Goal: Task Accomplishment & Management: Use online tool/utility

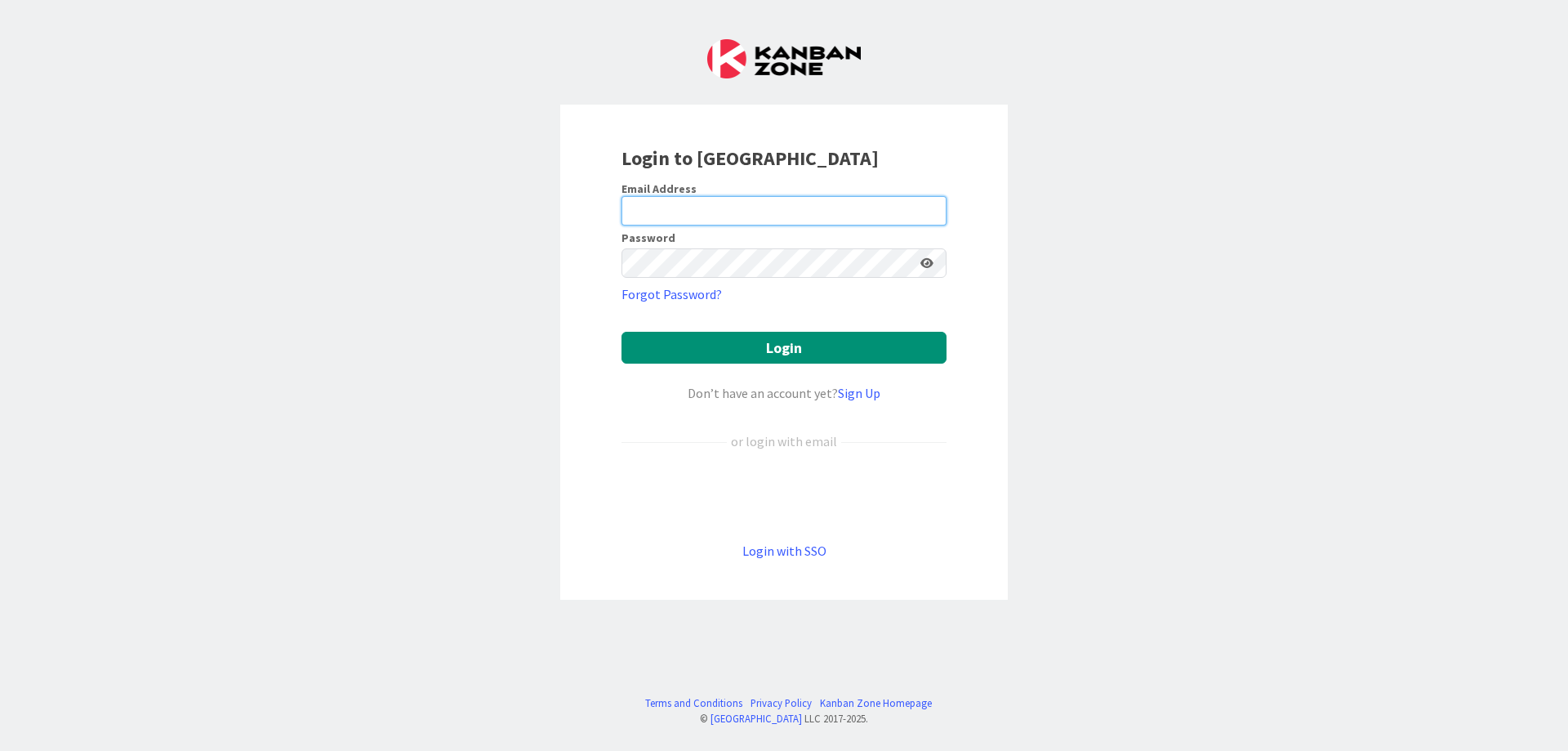
click at [628, 209] on input "email" at bounding box center [784, 210] width 325 height 29
type input "[EMAIL_ADDRESS][DOMAIN_NAME]"
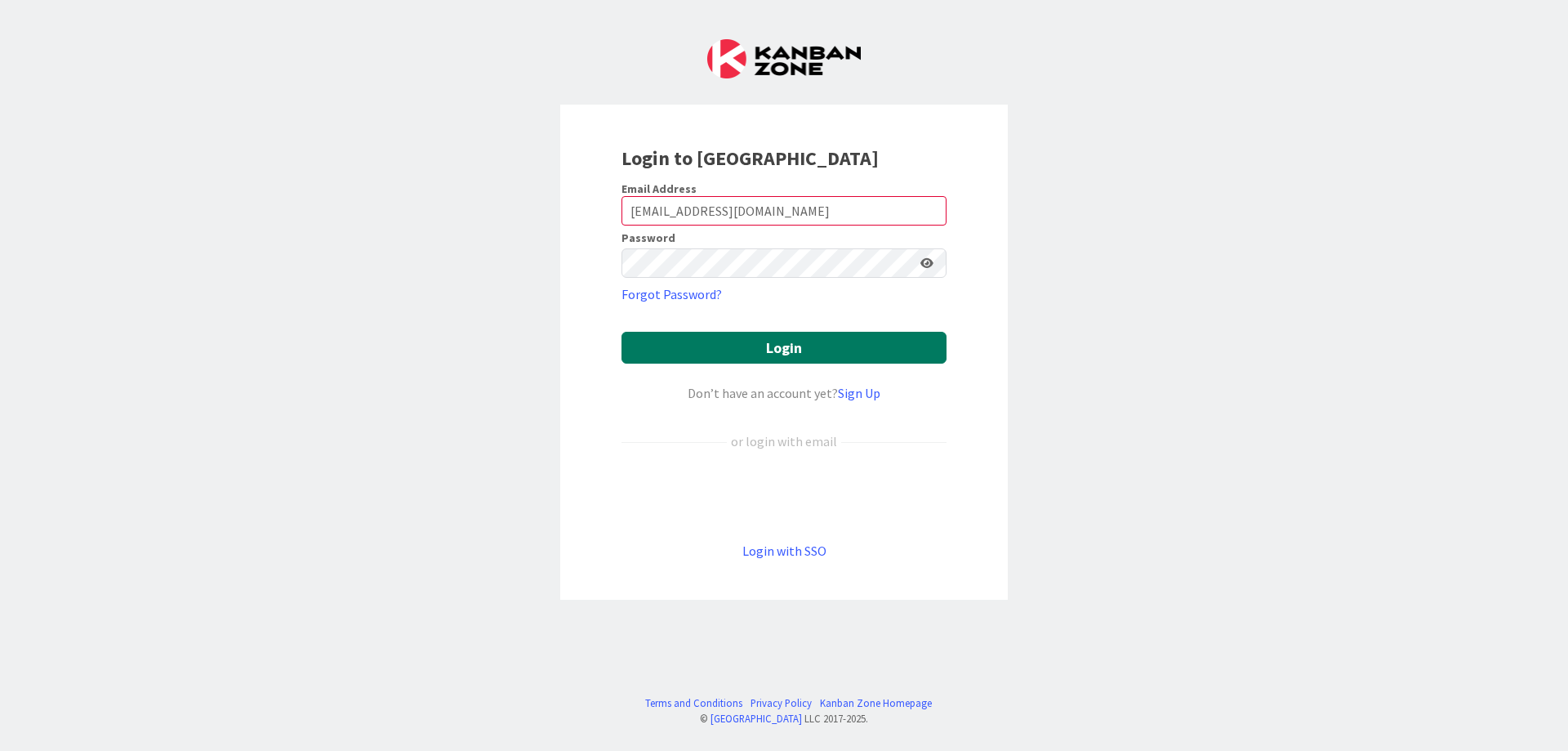
click at [778, 342] on button "Login" at bounding box center [784, 347] width 325 height 32
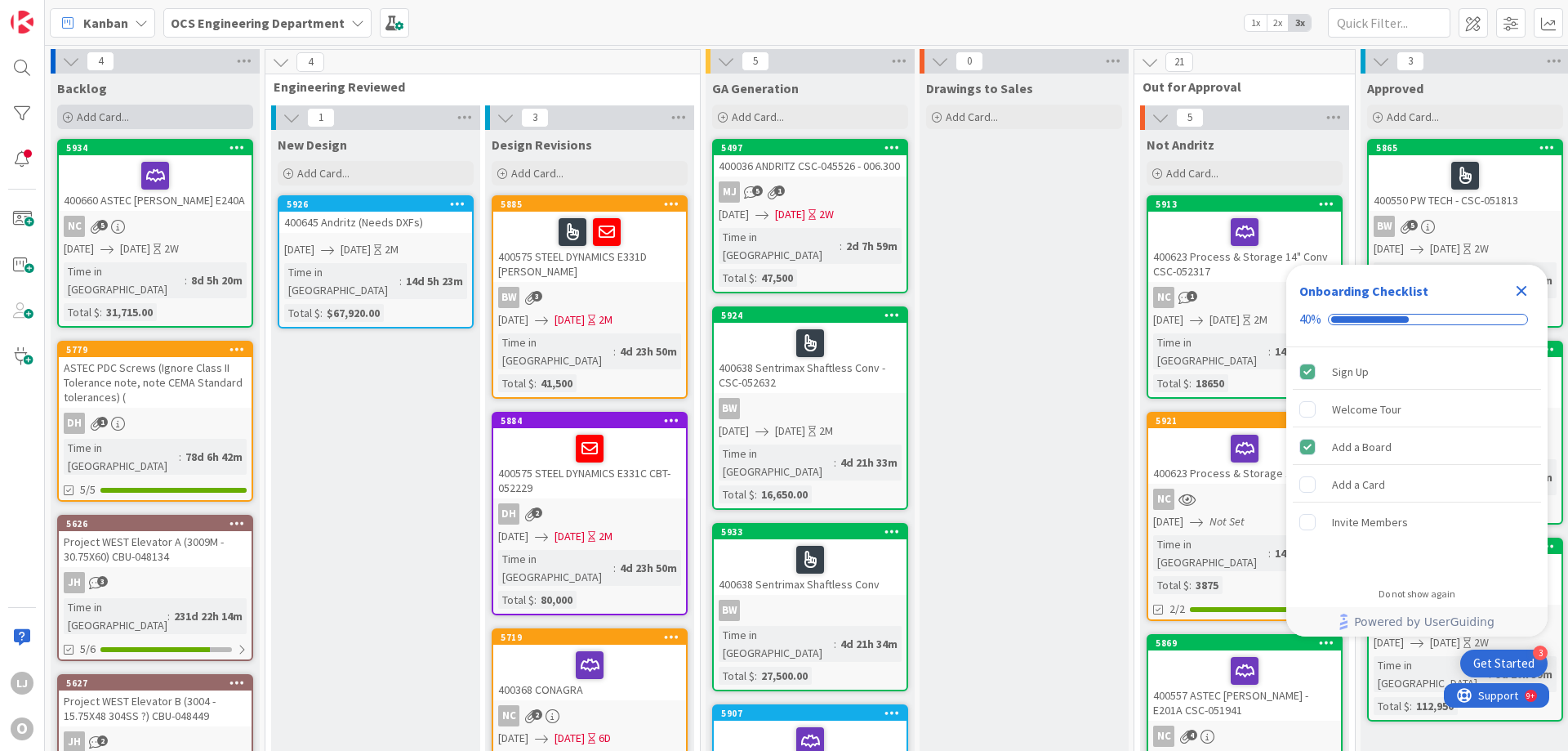
click at [100, 112] on span "Add Card..." at bounding box center [103, 116] width 52 height 15
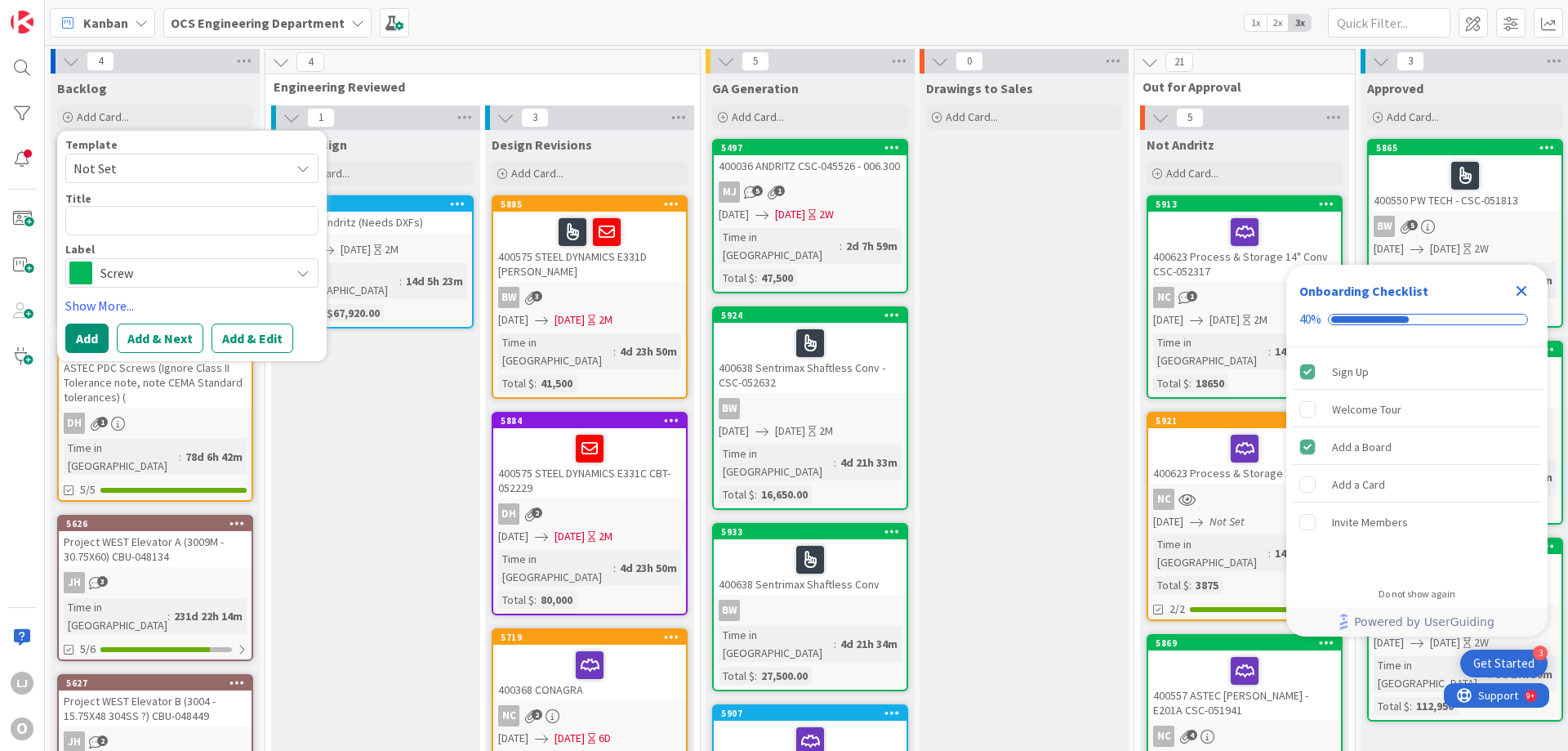
type textarea "x"
type textarea "4"
type textarea "x"
type textarea "40"
type textarea "x"
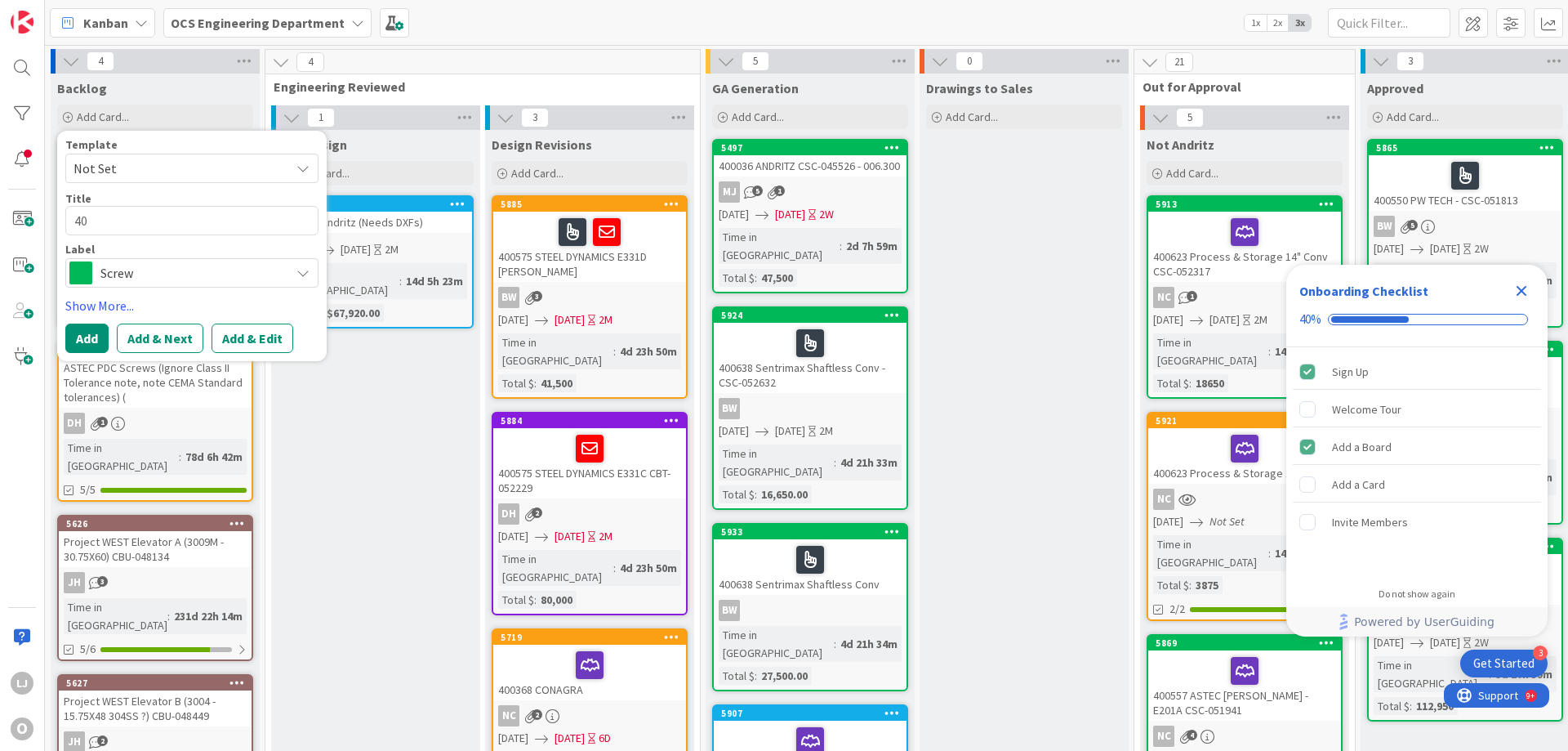
type textarea "400"
type textarea "x"
type textarea "4006"
type textarea "x"
type textarea "40067"
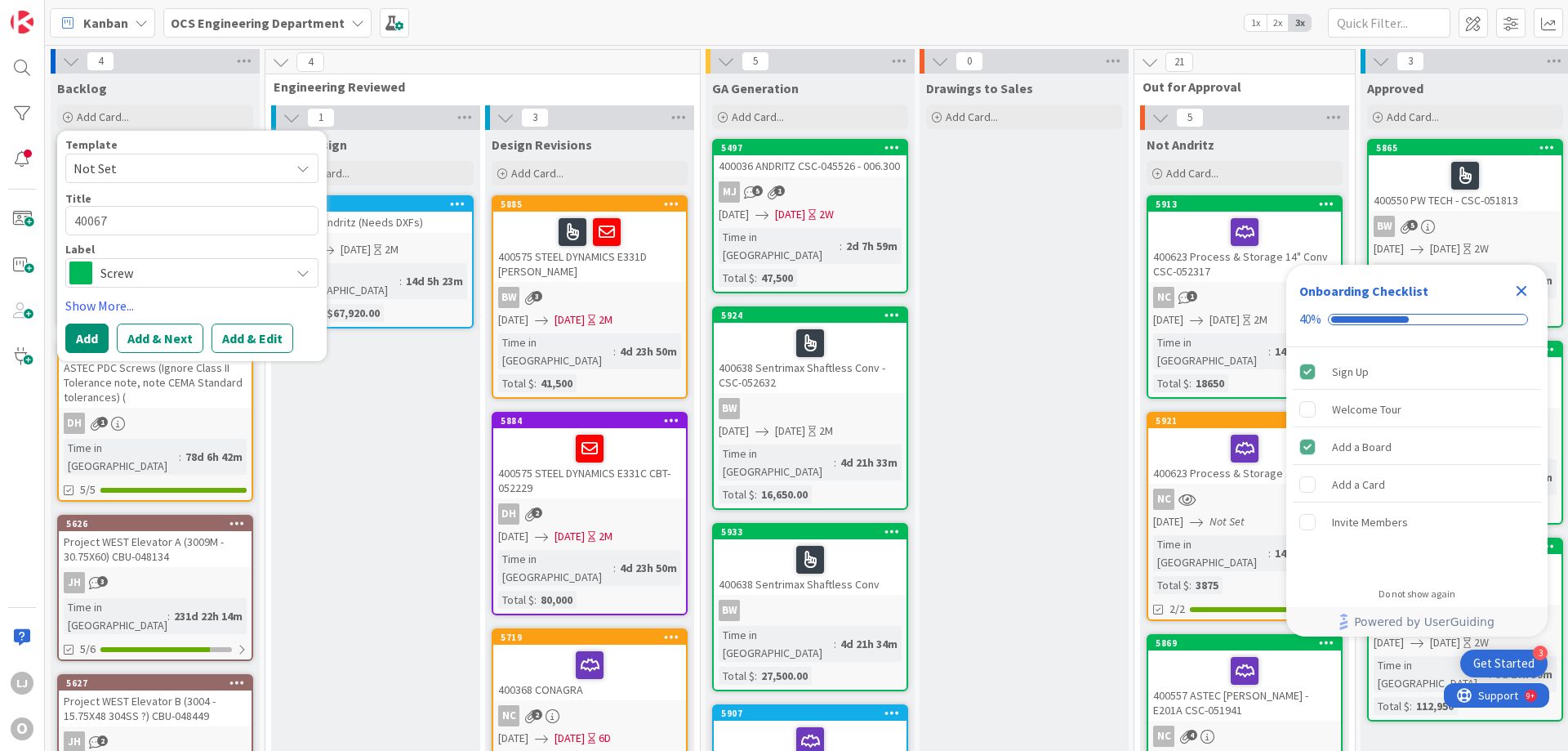
type textarea "x"
type textarea "400675"
type textarea "x"
type textarea "400675"
type textarea "x"
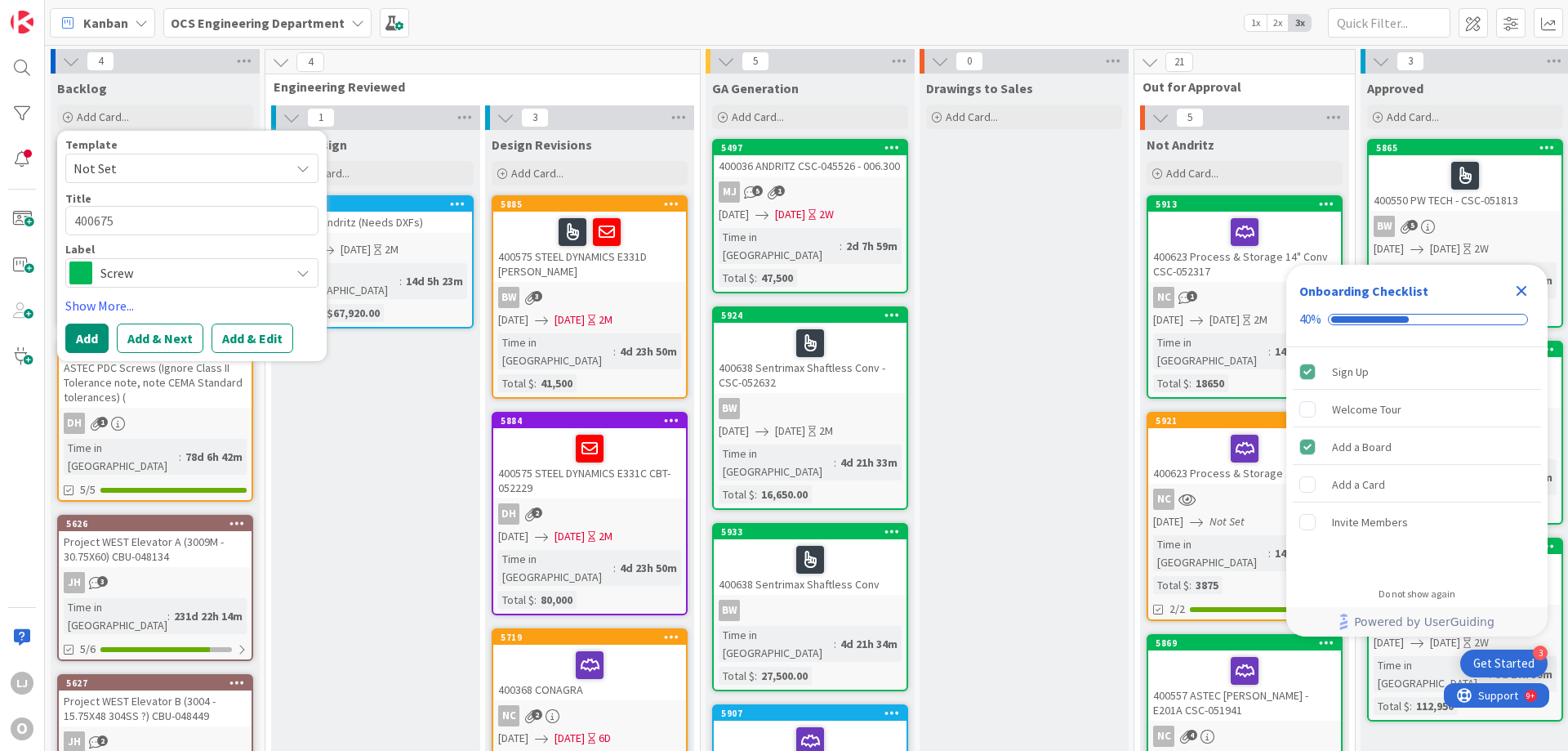
type textarea "400675"
type textarea "x"
type textarea "400675 A"
type textarea "x"
type textarea "400675 An"
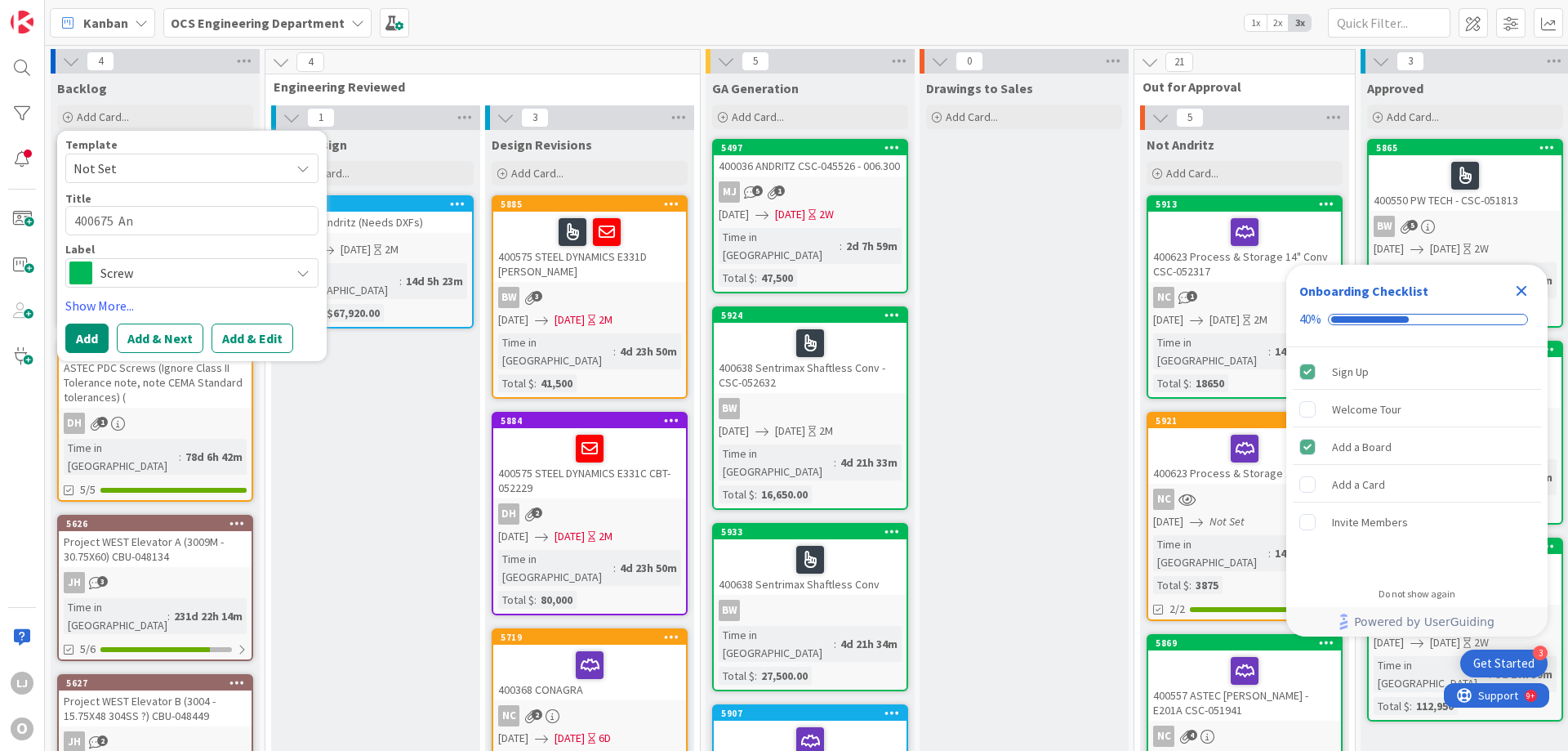
type textarea "x"
type textarea "400675 And"
type textarea "x"
type textarea "400675 Andr"
type textarea "x"
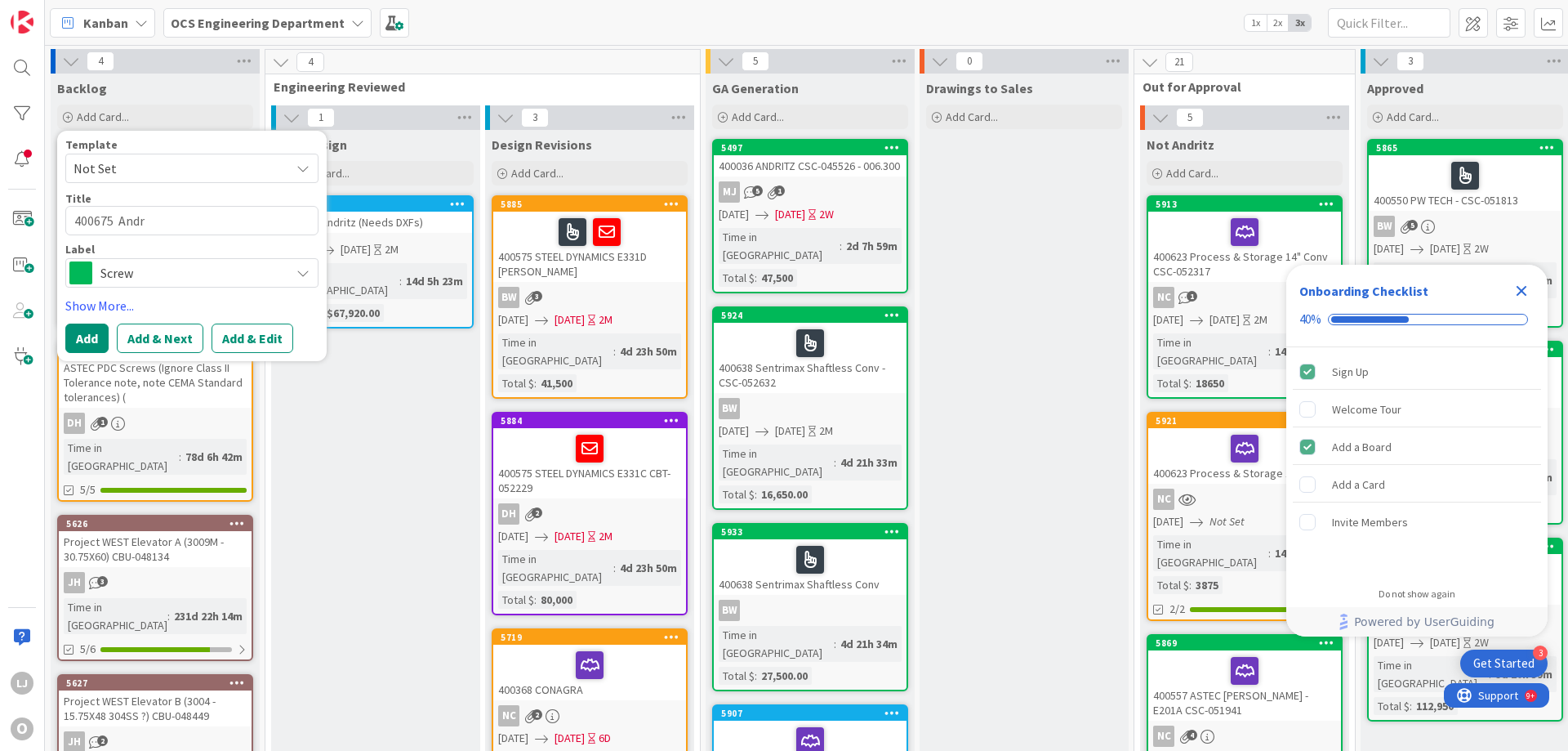
type textarea "400675 Andri"
type textarea "x"
type textarea "400675 Andrit"
type textarea "x"
type textarea "400675 Andritz"
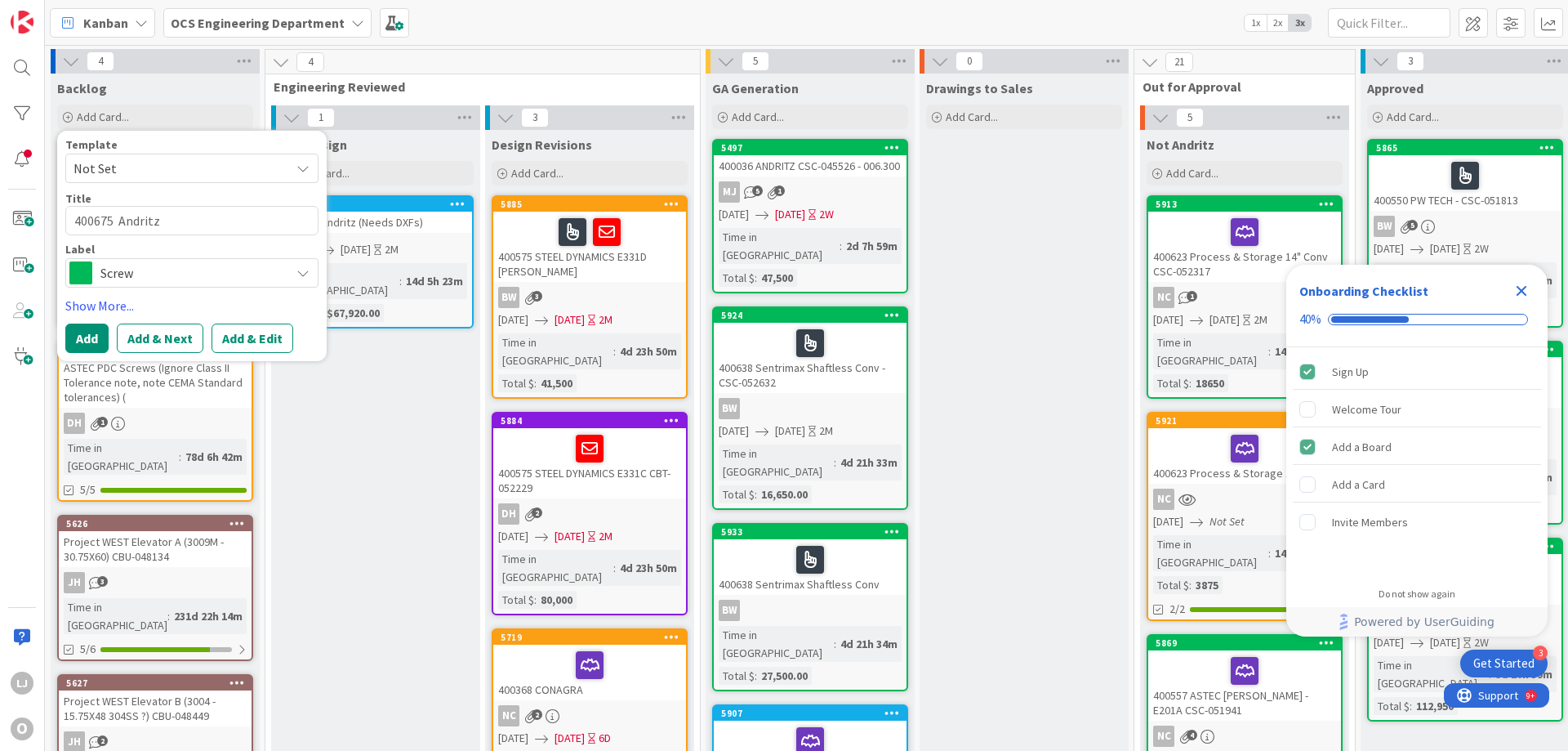
type textarea "x"
type textarea "400675 Andritz"
type textarea "x"
type textarea "400675 Andritz R"
type textarea "x"
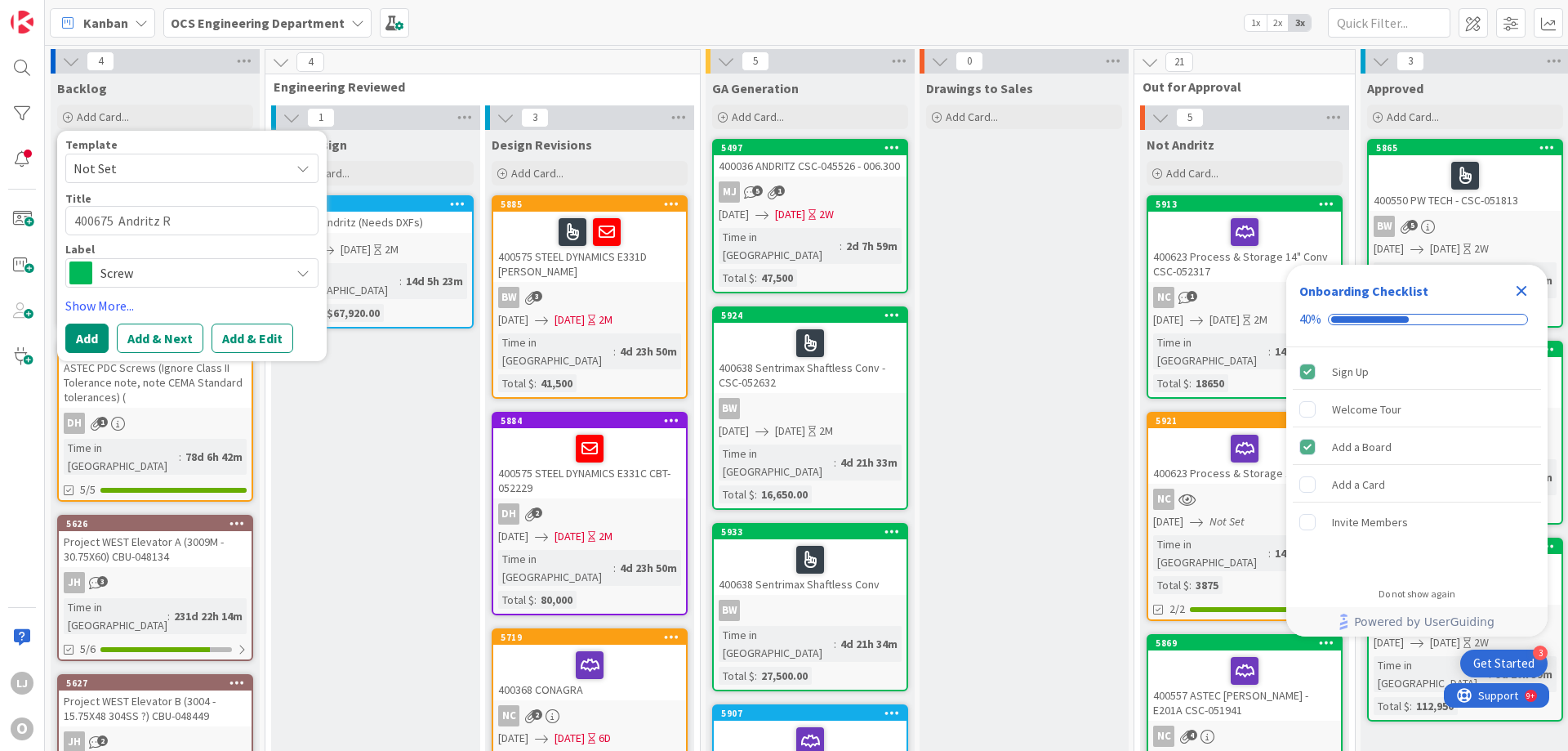
type textarea "400675 [PERSON_NAME]"
type textarea "x"
type textarea "400675 Andritz Rol"
type textarea "x"
type textarea "400675 Andritz Roll"
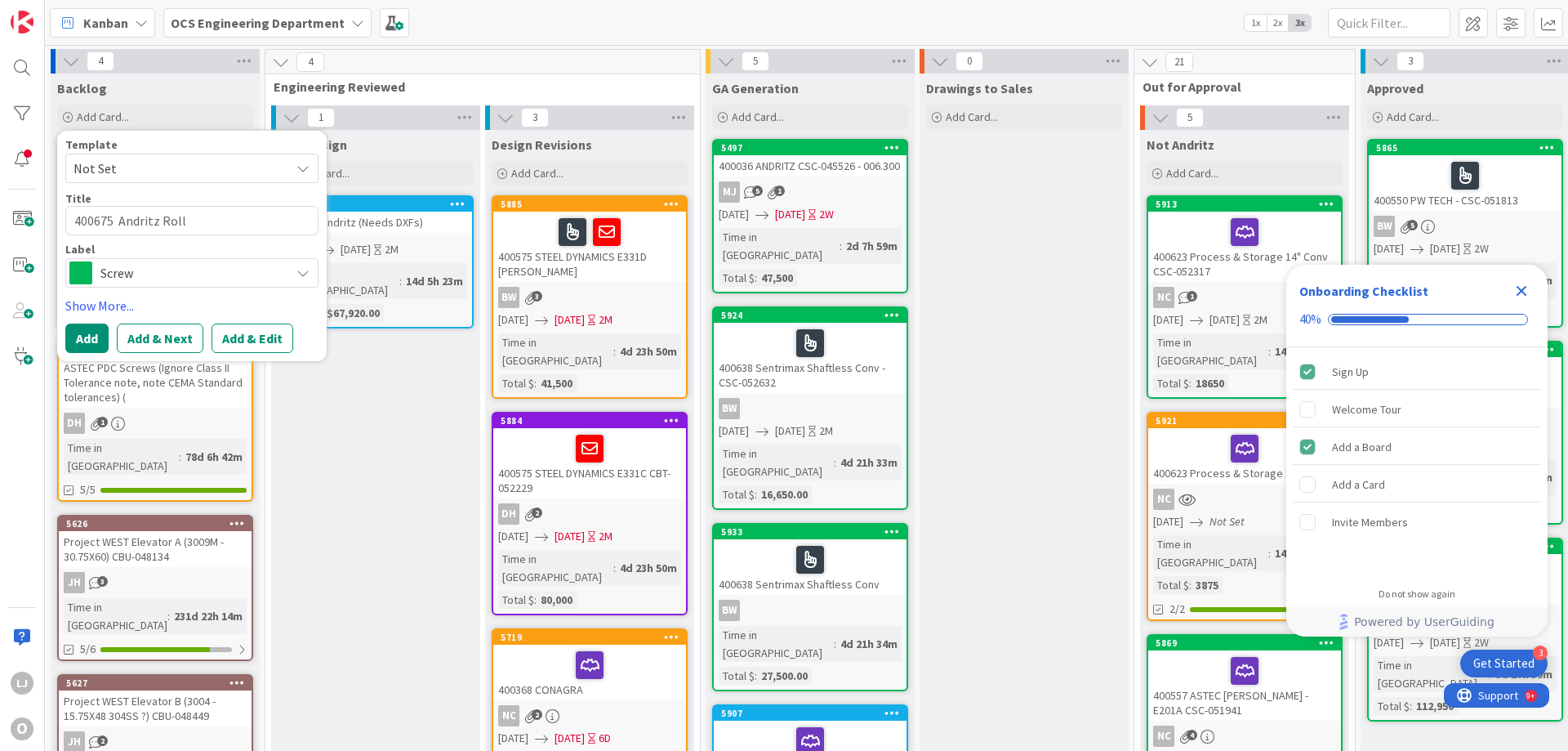
type textarea "x"
type textarea "400675 Andritz [PERSON_NAME]"
type textarea "x"
type textarea "400675 Andritz Roller"
type textarea "x"
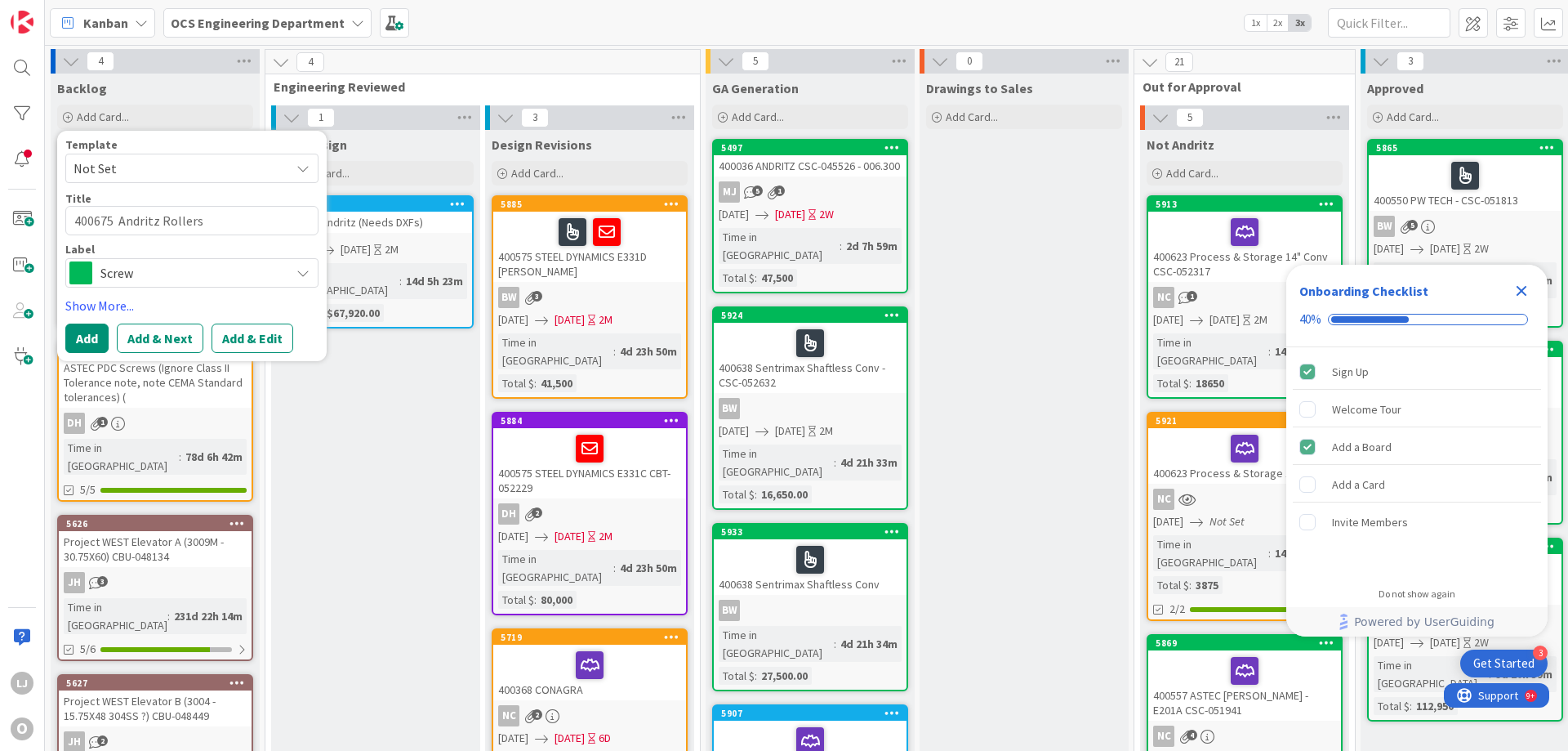
type textarea "400675 Andritz Rollers"
click at [306, 271] on icon at bounding box center [303, 272] width 13 height 13
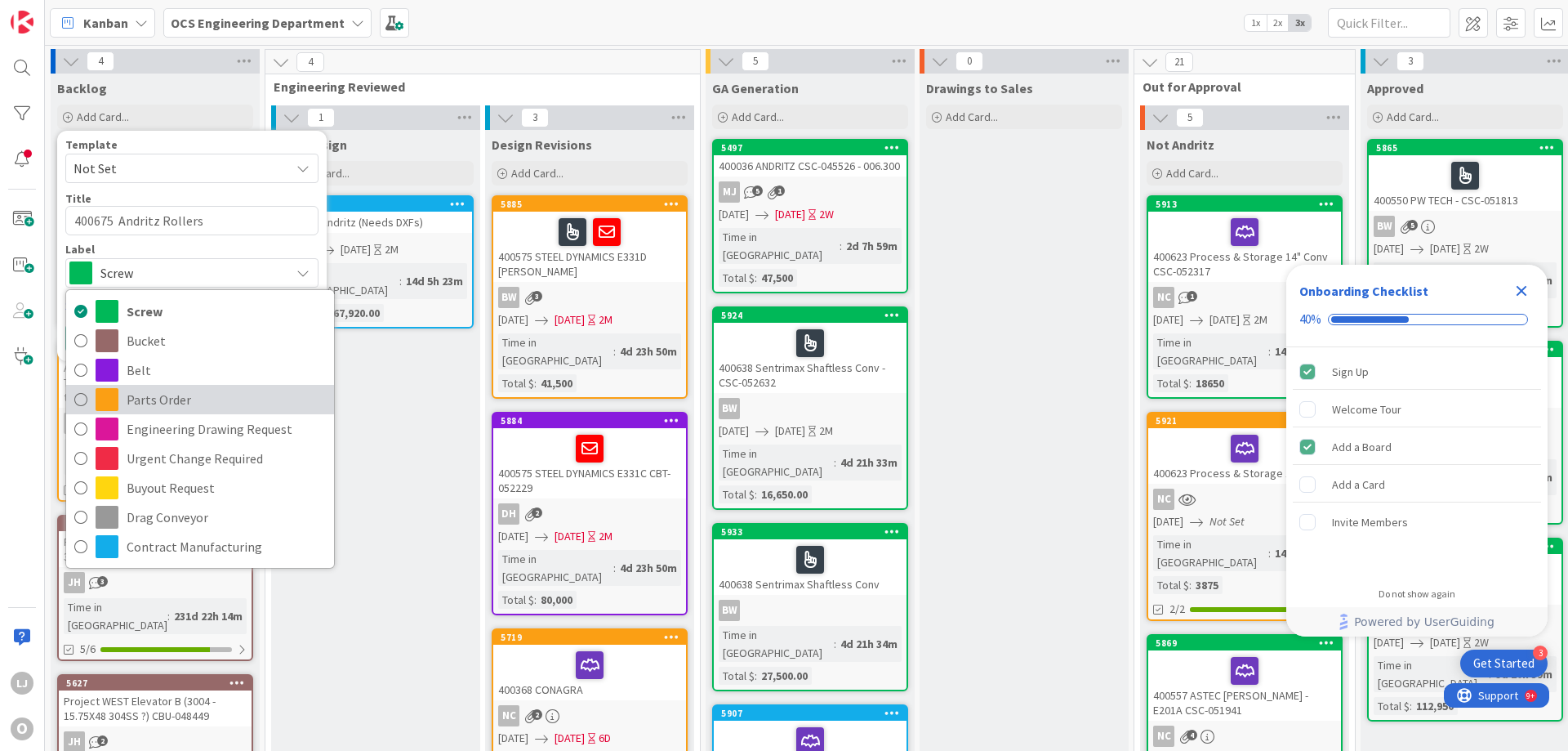
click at [150, 394] on span "Parts Order" at bounding box center [226, 399] width 199 height 25
type textarea "x"
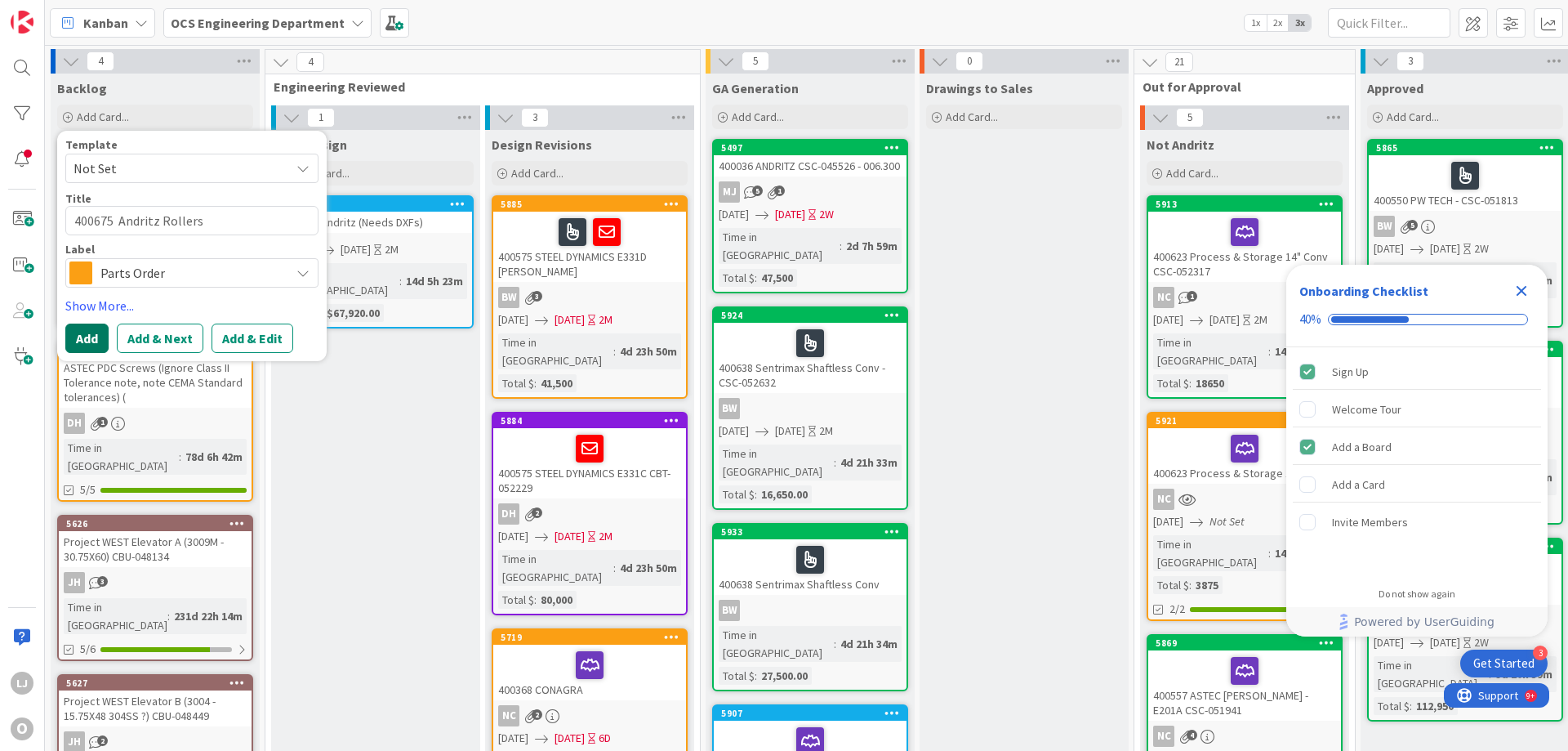
click at [85, 335] on button "Add" at bounding box center [86, 338] width 44 height 29
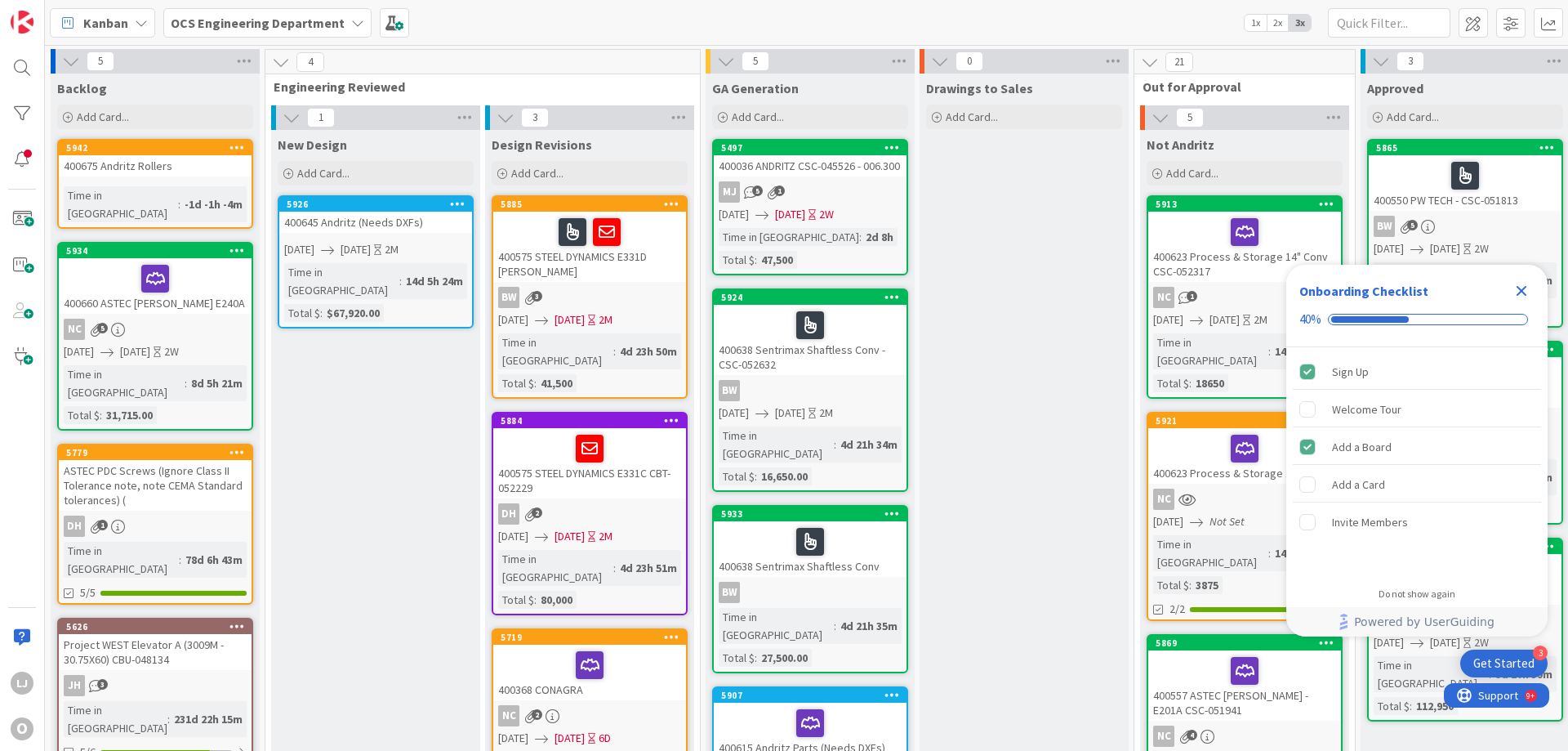
click at [125, 181] on div "5942 400675 Andritz Rollers Time in Column : -1d -1h -4m" at bounding box center [155, 183] width 196 height 90
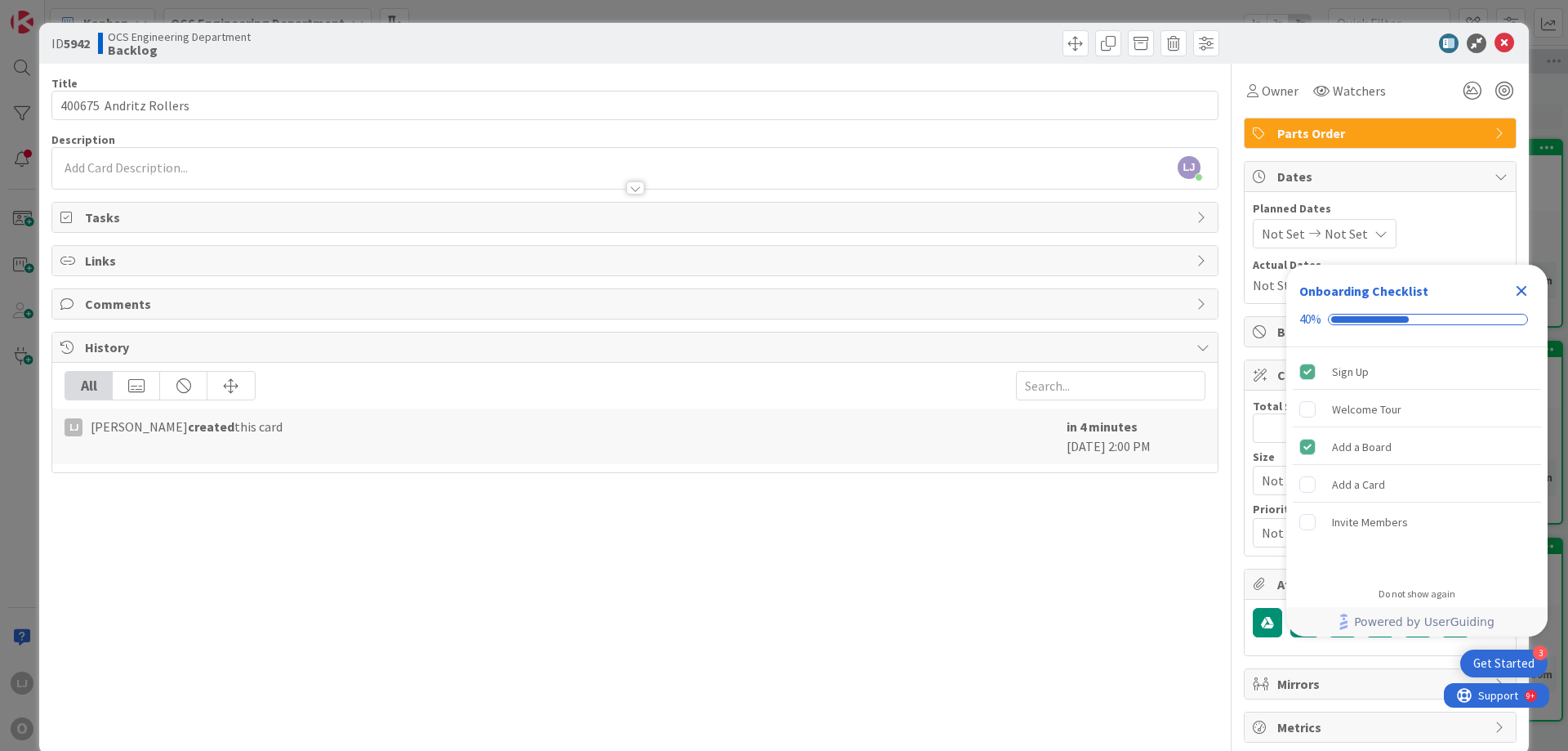
click at [1526, 291] on icon "Close Checklist" at bounding box center [1521, 291] width 20 height 20
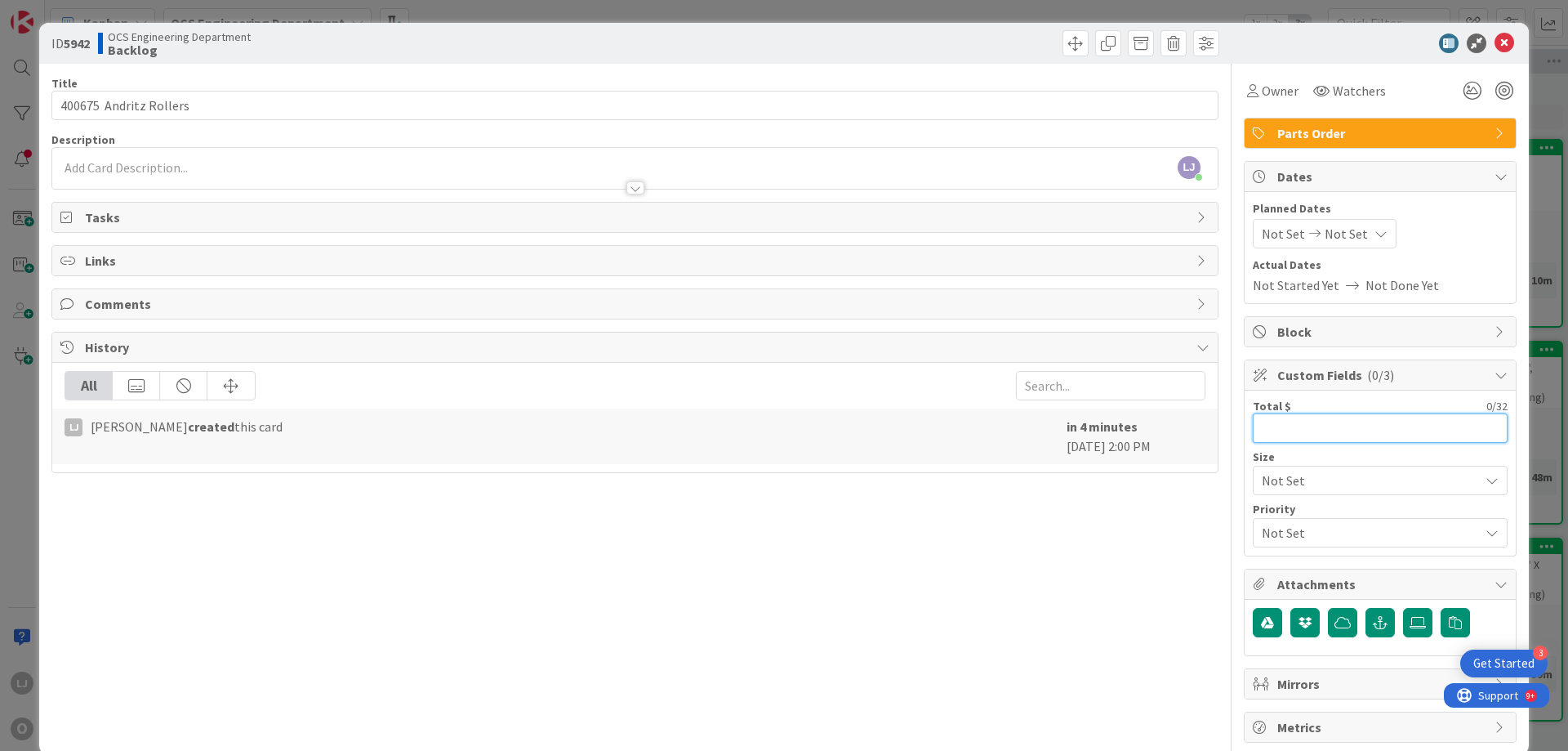
click at [1262, 426] on input "text" at bounding box center [1380, 428] width 255 height 29
type input "$24,280.00"
click at [1264, 236] on span "Not Set" at bounding box center [1283, 234] width 44 height 20
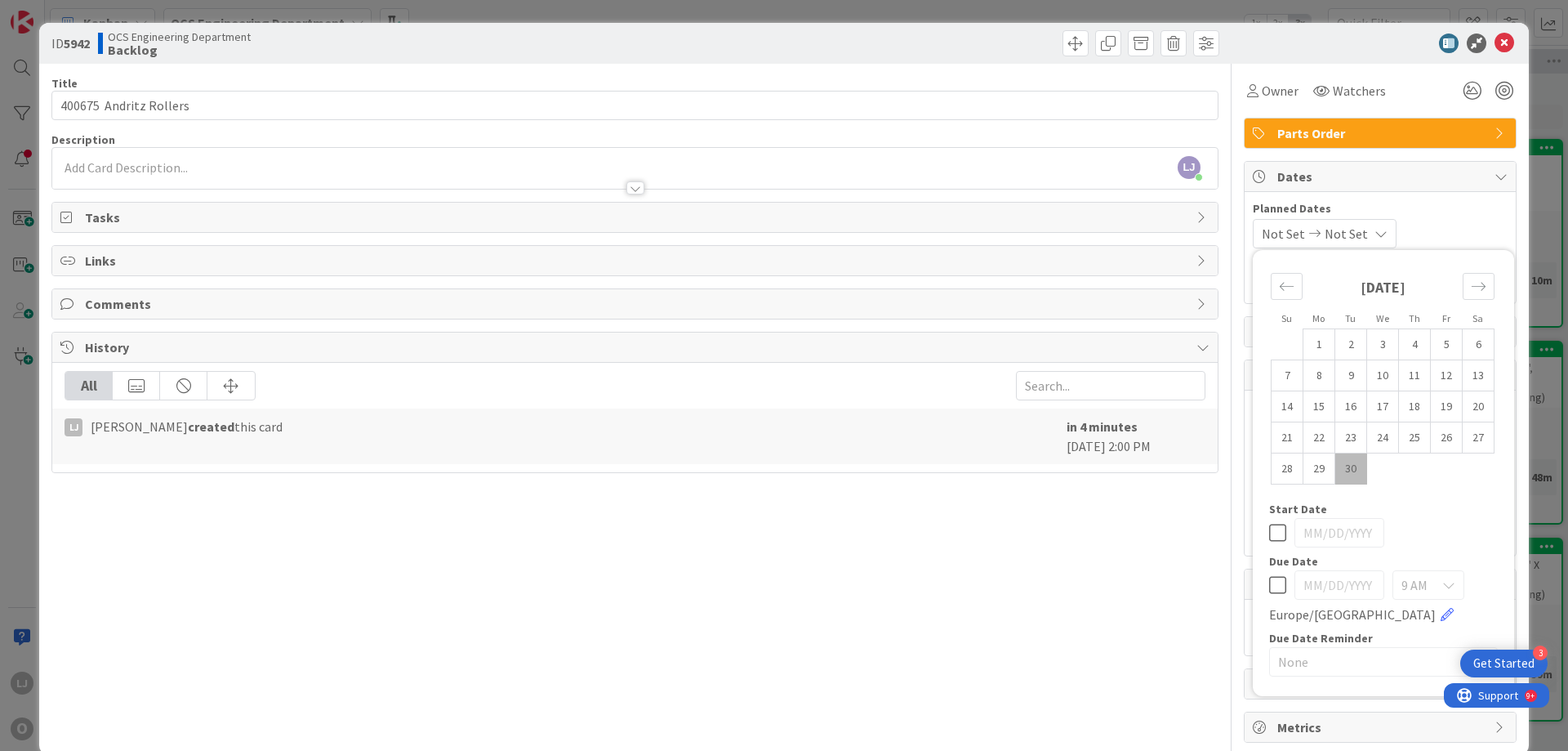
drag, startPoint x: 1341, startPoint y: 467, endPoint x: 1337, endPoint y: 455, distance: 12.6
click at [1338, 464] on td "30" at bounding box center [1351, 469] width 32 height 31
type input "[DATE]"
click at [1347, 231] on span "Not Set" at bounding box center [1341, 234] width 44 height 20
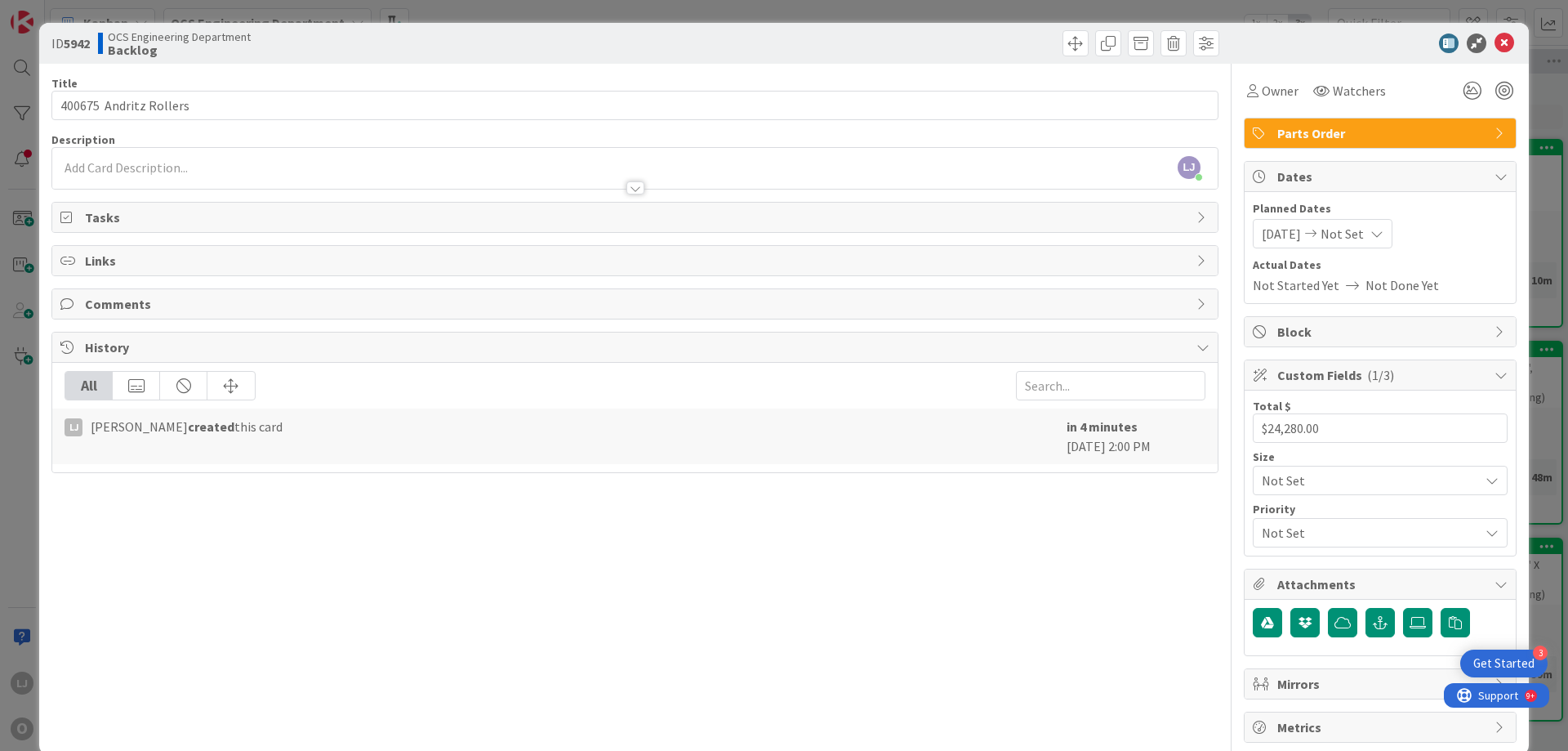
click at [1355, 232] on span "Not Set" at bounding box center [1341, 234] width 44 height 20
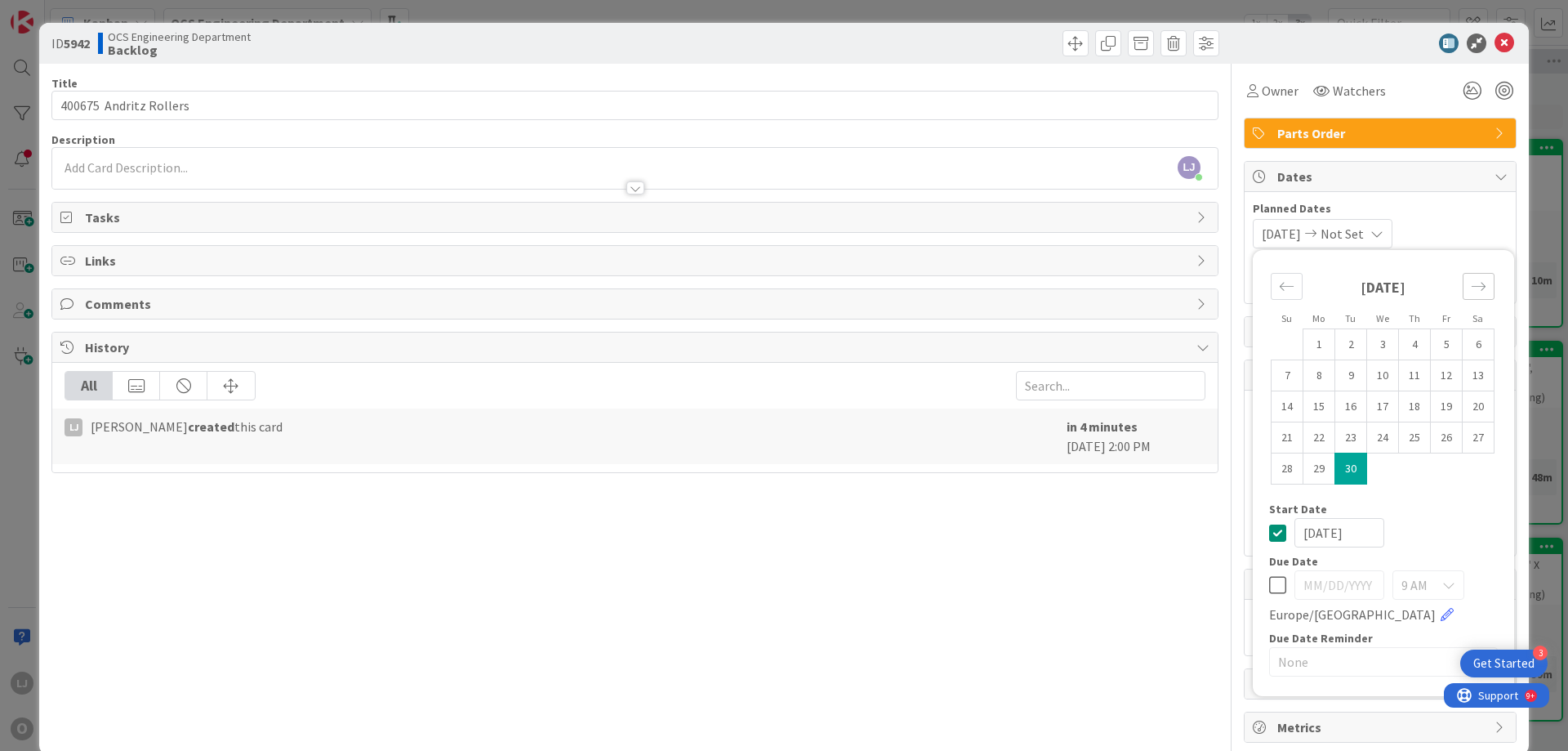
click at [1471, 286] on icon "Move forward to switch to the next month." at bounding box center [1478, 287] width 15 height 15
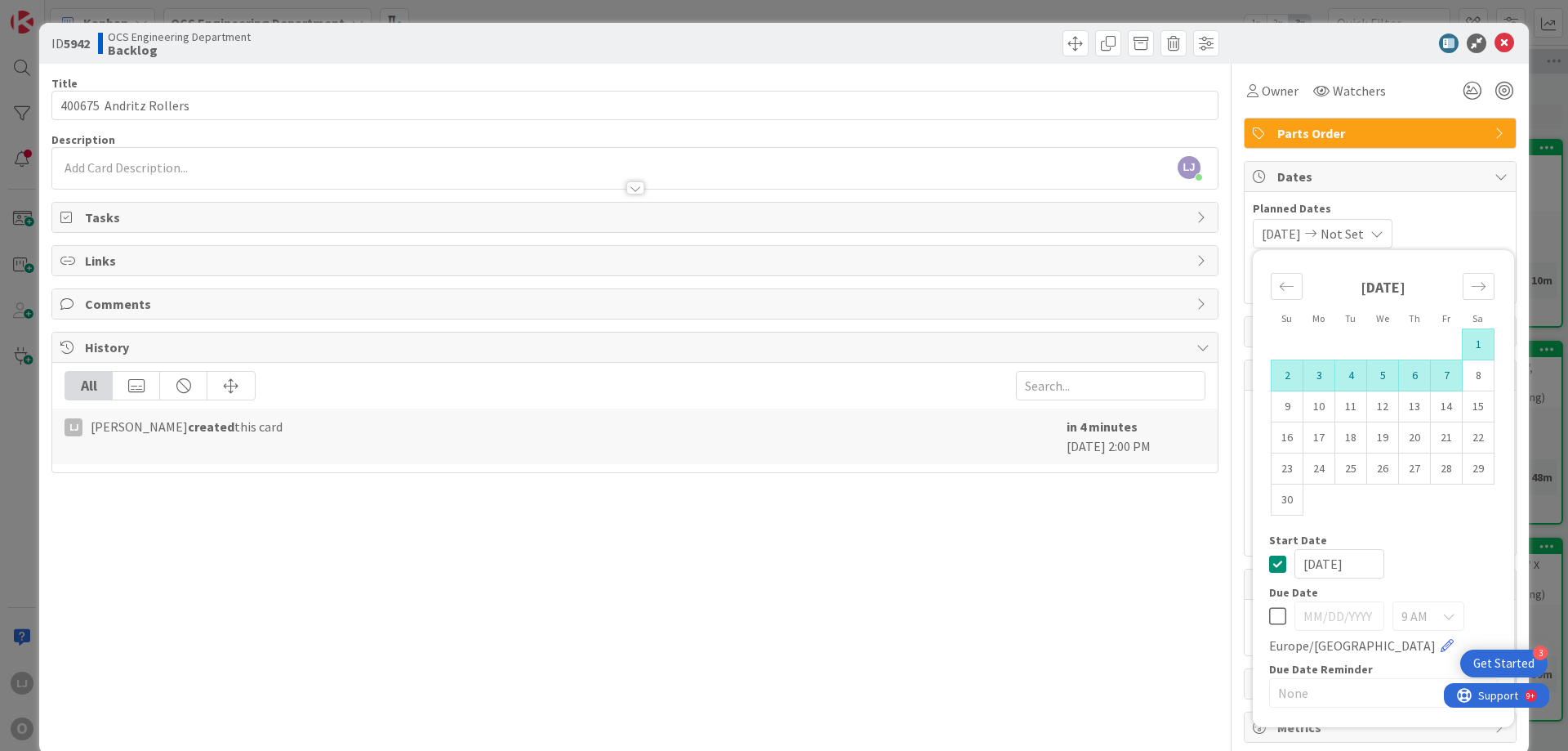
click at [1435, 367] on td "7" at bounding box center [1446, 376] width 32 height 31
type input "[DATE]"
click at [1374, 516] on div "[DATE] 1 2 3 4 5 6 7 8 9 10 11 12 13 14 15 16 17 18 19 20 21 22 23 24 25 26 27 …" at bounding box center [1382, 396] width 260 height 276
click at [1436, 211] on span "Planned Dates" at bounding box center [1380, 209] width 255 height 17
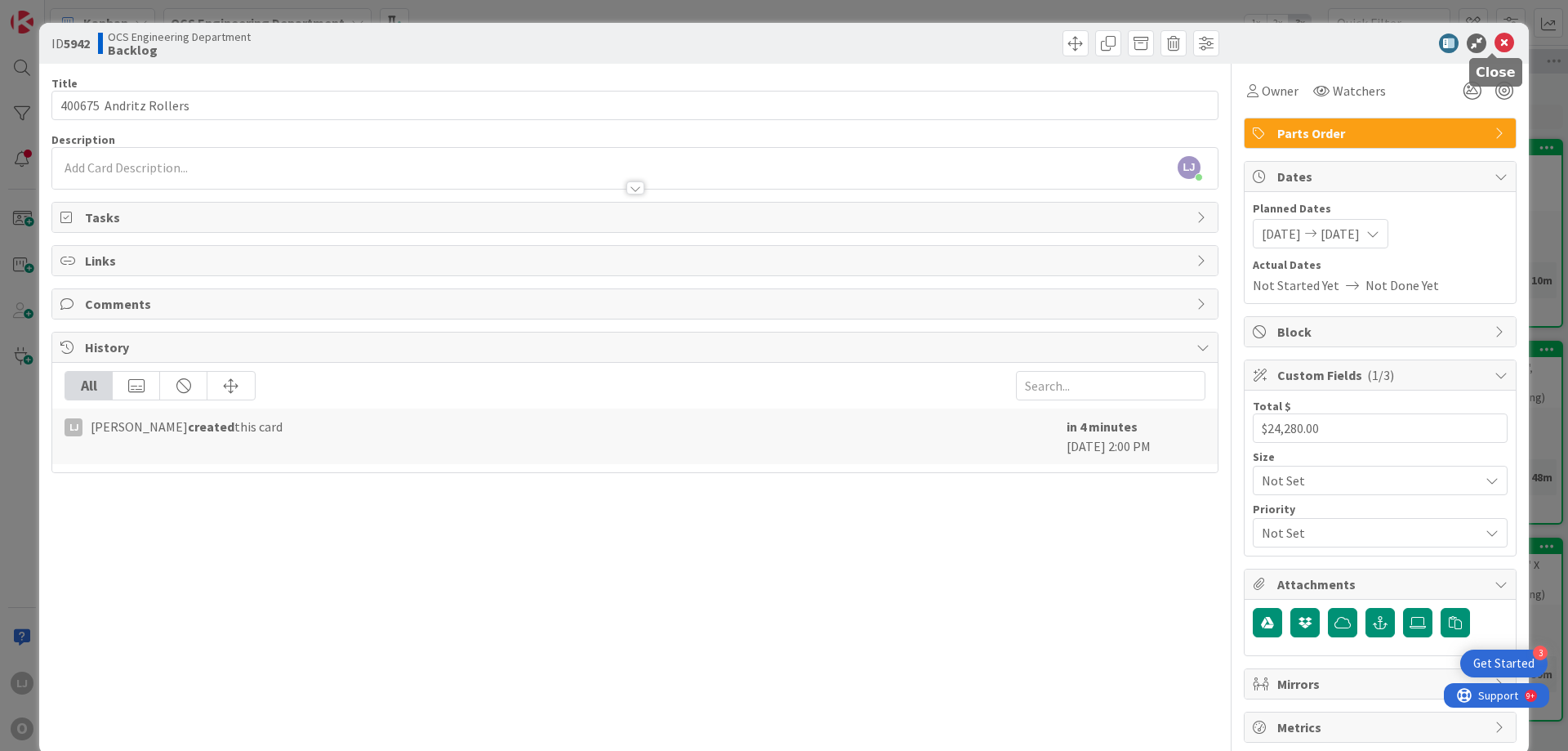
click at [1494, 41] on icon at bounding box center [1504, 43] width 20 height 20
